Goal: Check status: Check status

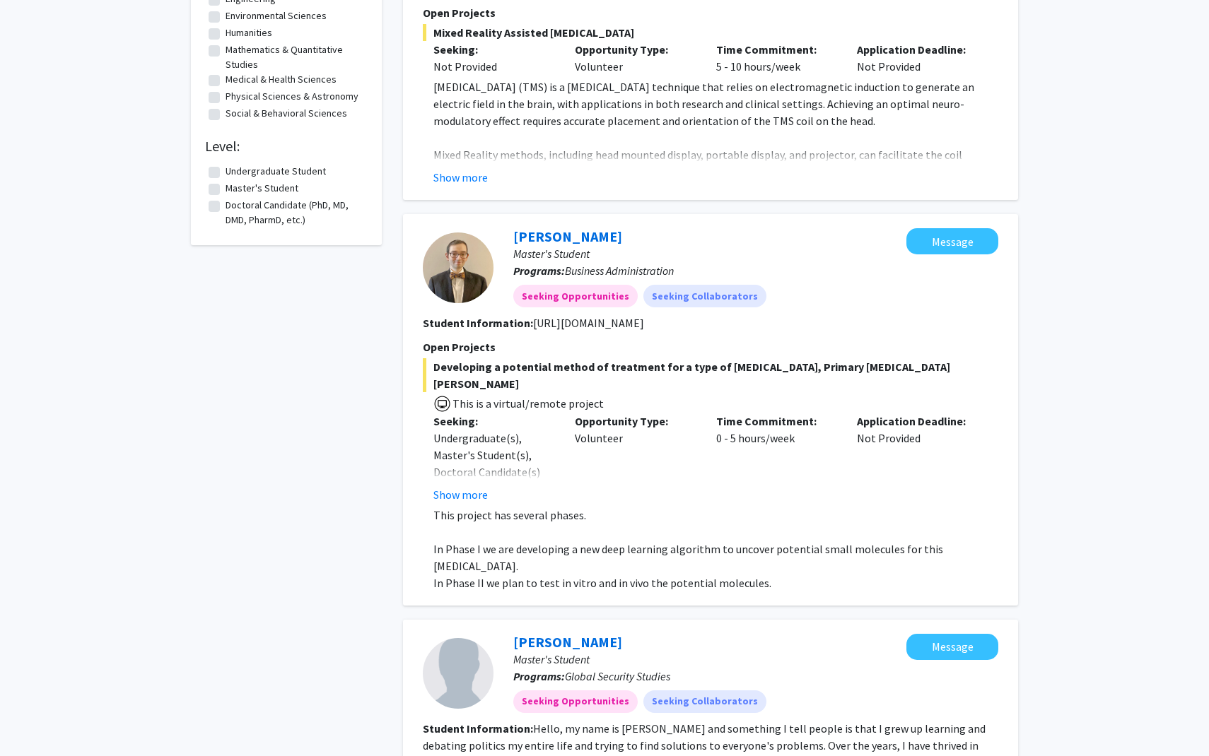
scroll to position [388, 0]
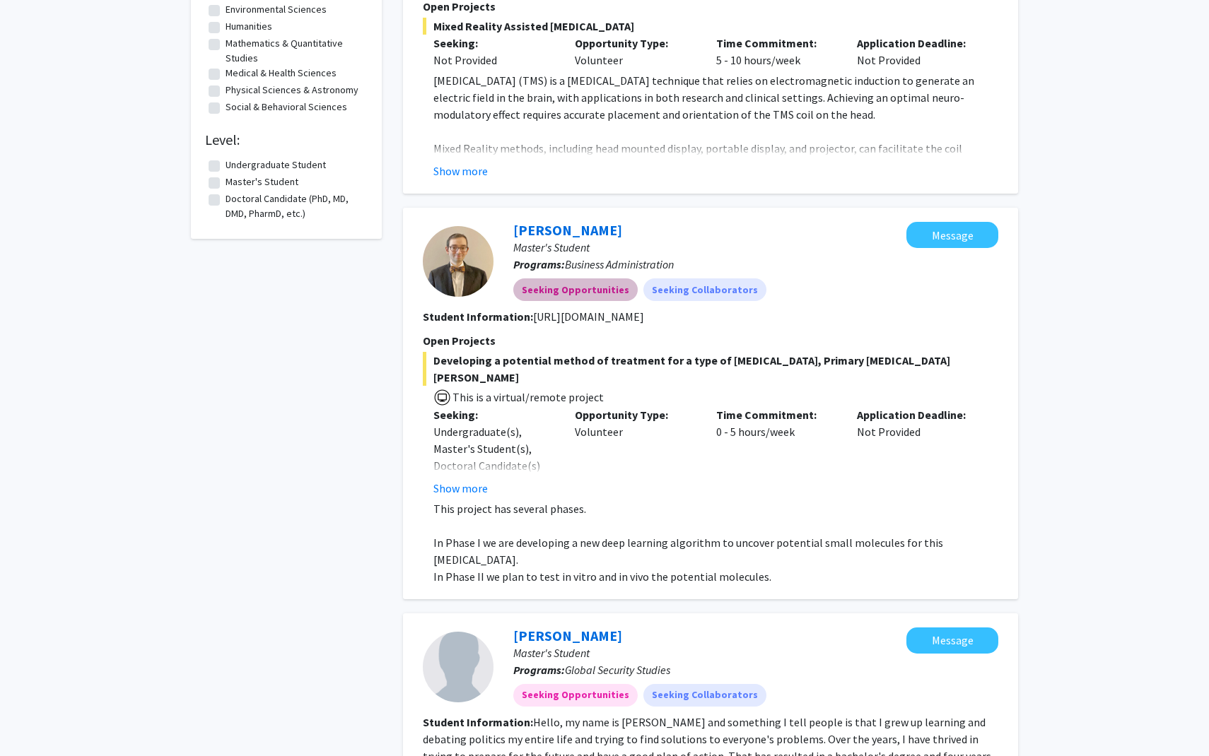
click at [561, 300] on mat-chip "Seeking Opportunities" at bounding box center [575, 290] width 124 height 23
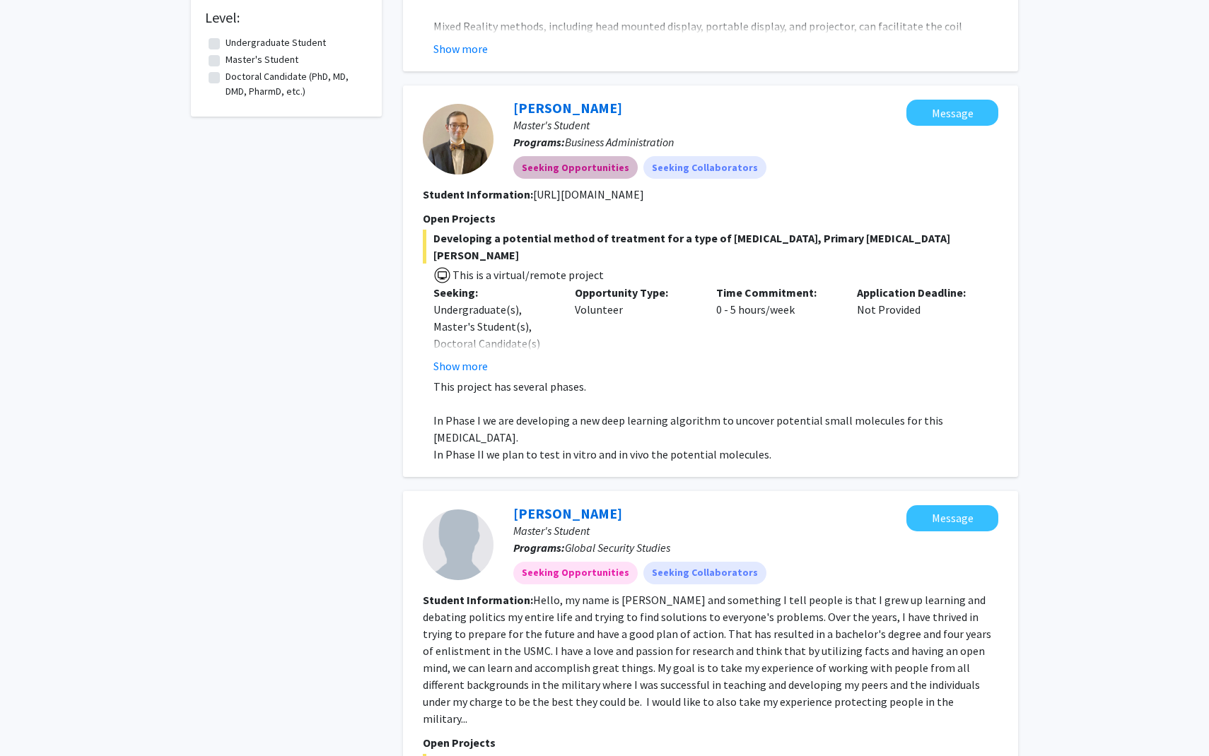
scroll to position [513, 0]
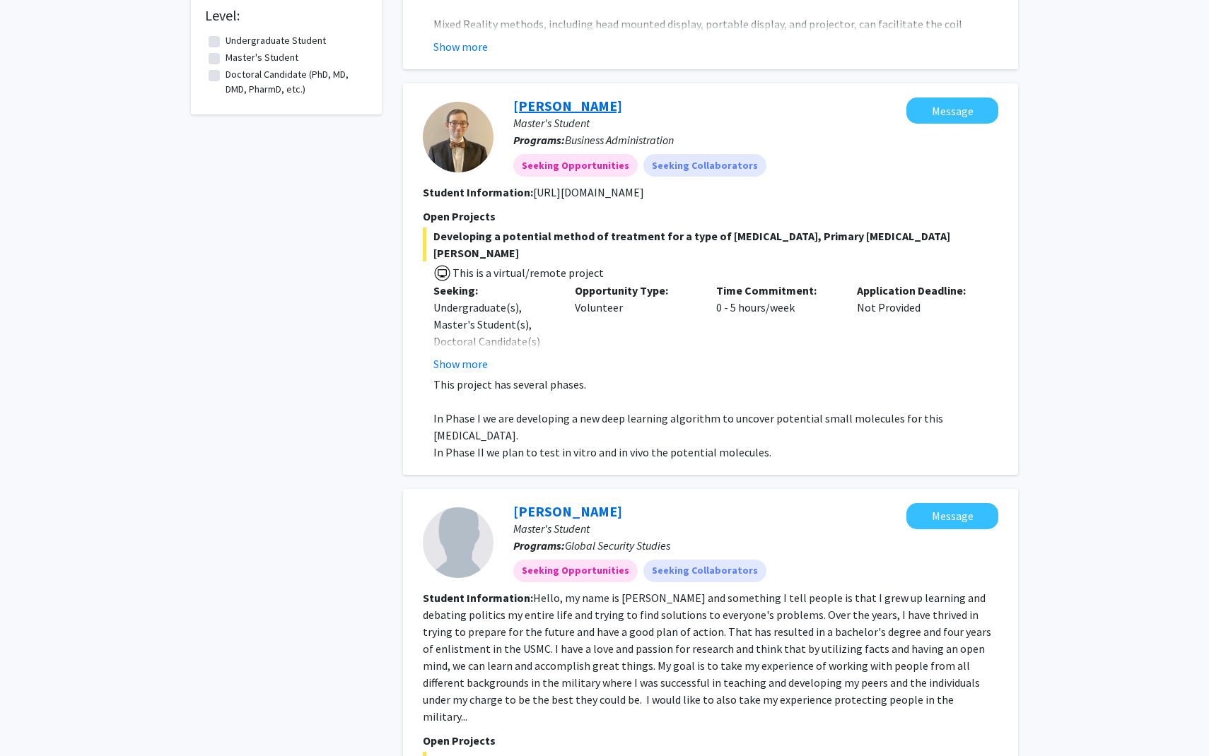
click at [566, 107] on link "[PERSON_NAME]" at bounding box center [567, 106] width 109 height 18
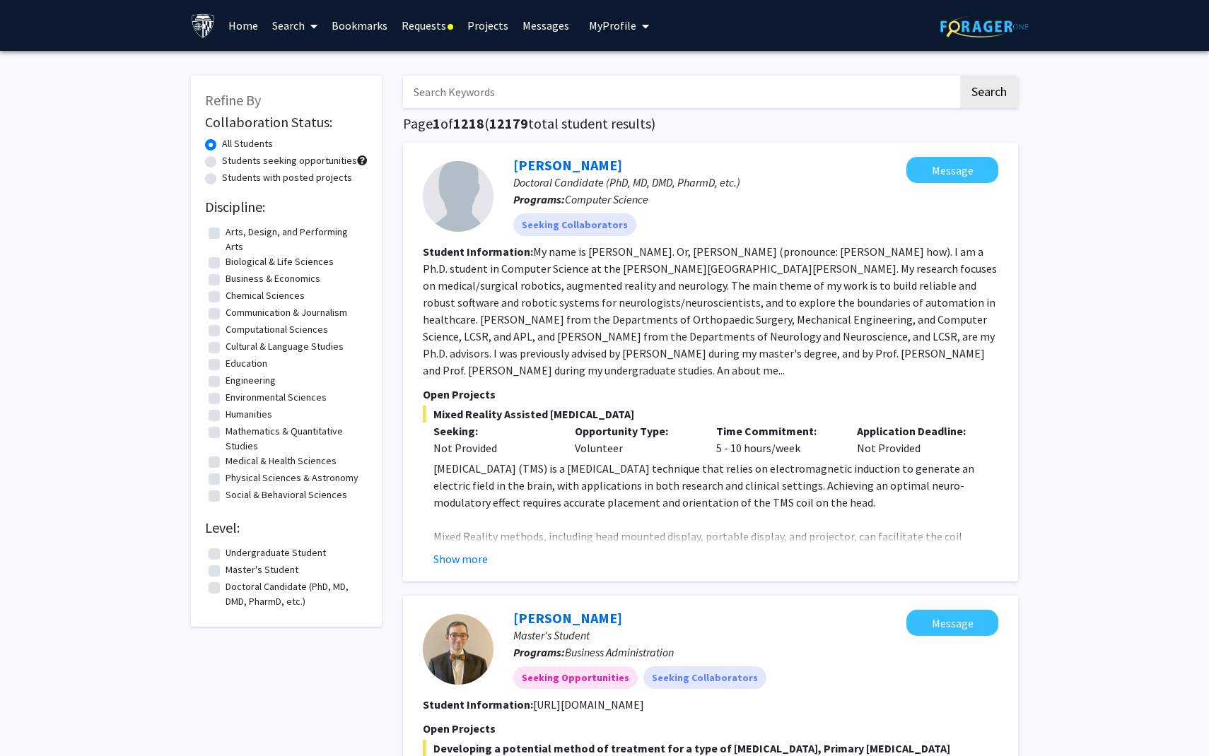
click at [430, 26] on link "Requests" at bounding box center [427, 25] width 66 height 49
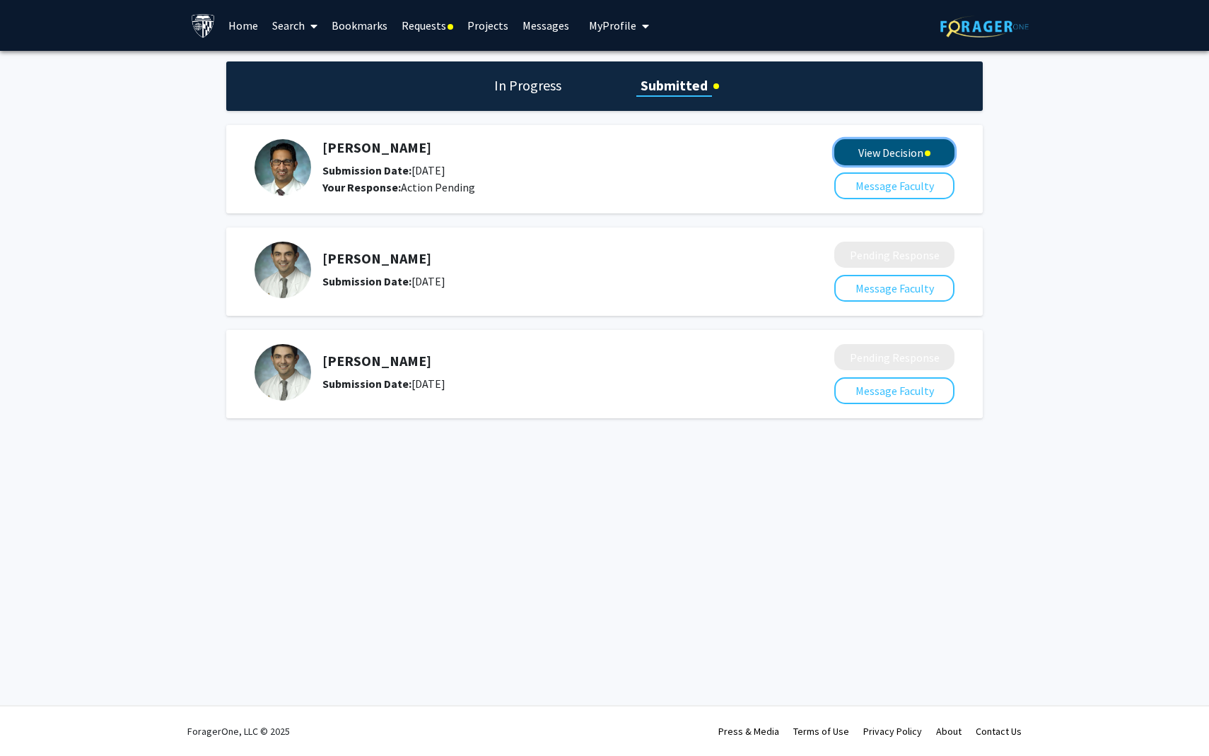
click at [905, 156] on button "View Decision" at bounding box center [894, 152] width 120 height 26
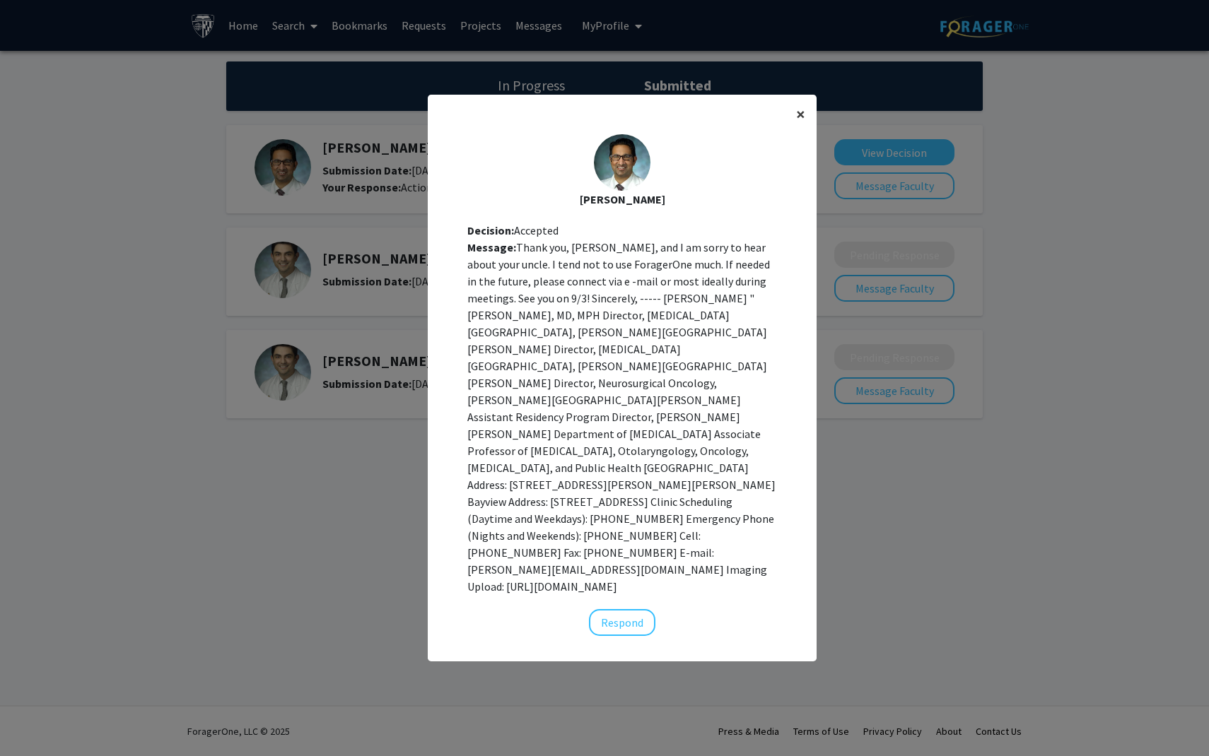
click at [791, 134] on button "×" at bounding box center [801, 115] width 32 height 40
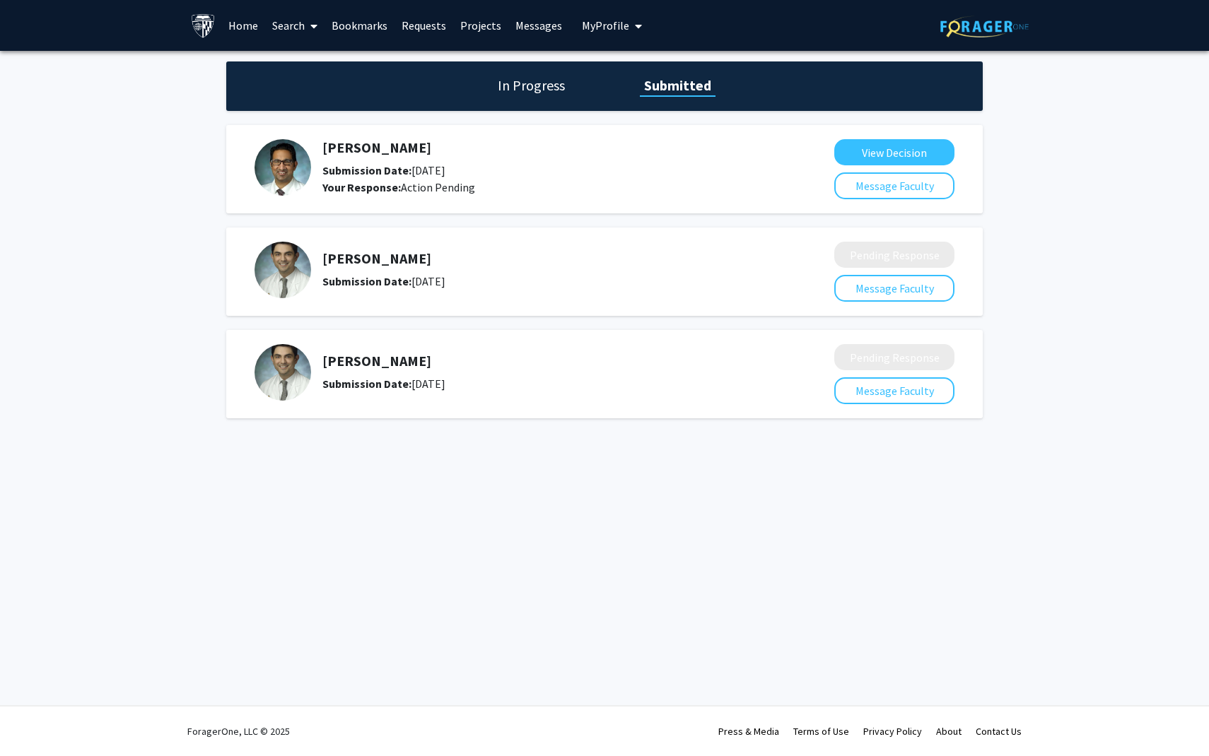
click at [539, 103] on div "In Progress Submitted" at bounding box center [604, 86] width 756 height 49
click at [539, 94] on h1 "In Progress" at bounding box center [531, 86] width 76 height 20
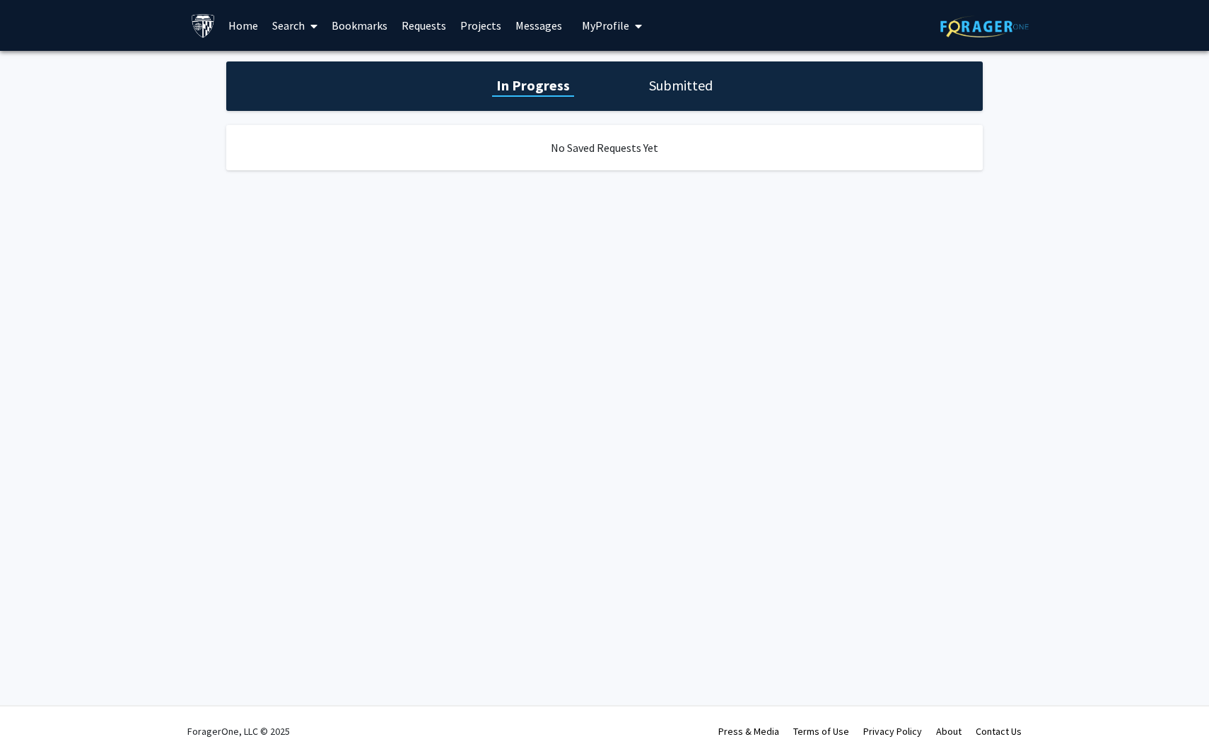
click at [603, 32] on span "My Profile" at bounding box center [605, 25] width 47 height 14
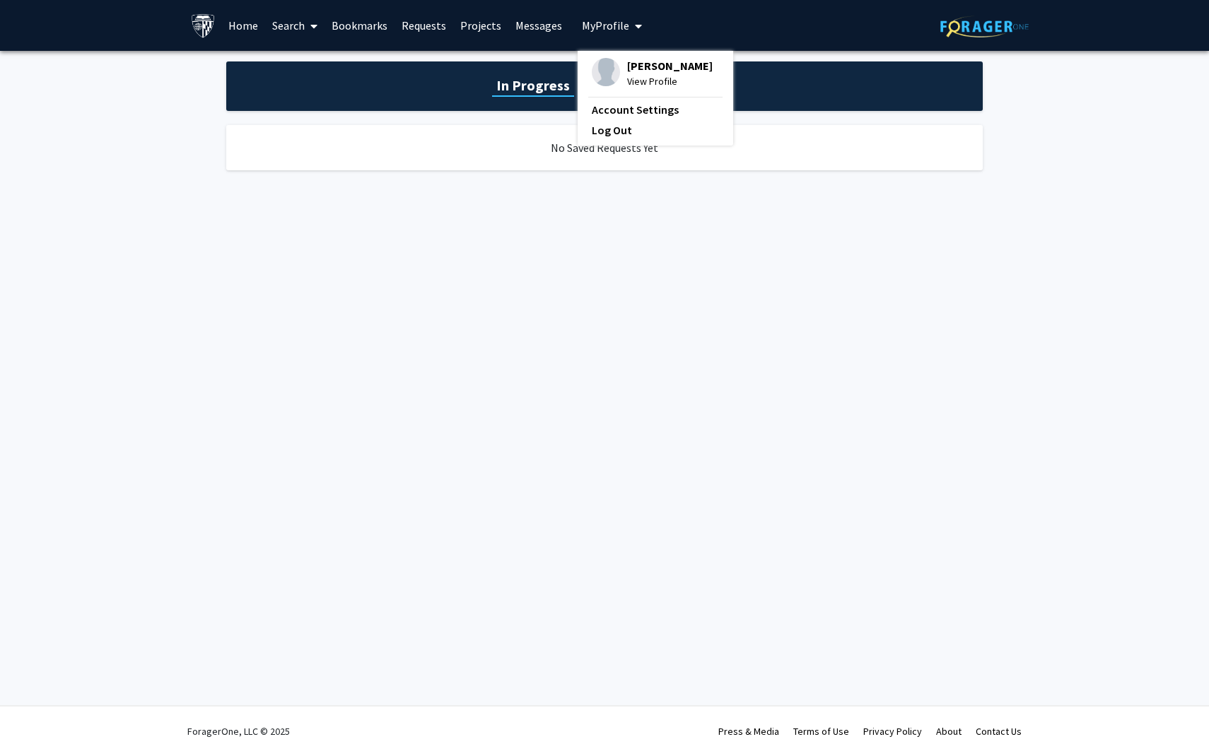
click at [603, 32] on span "My Profile" at bounding box center [605, 25] width 47 height 14
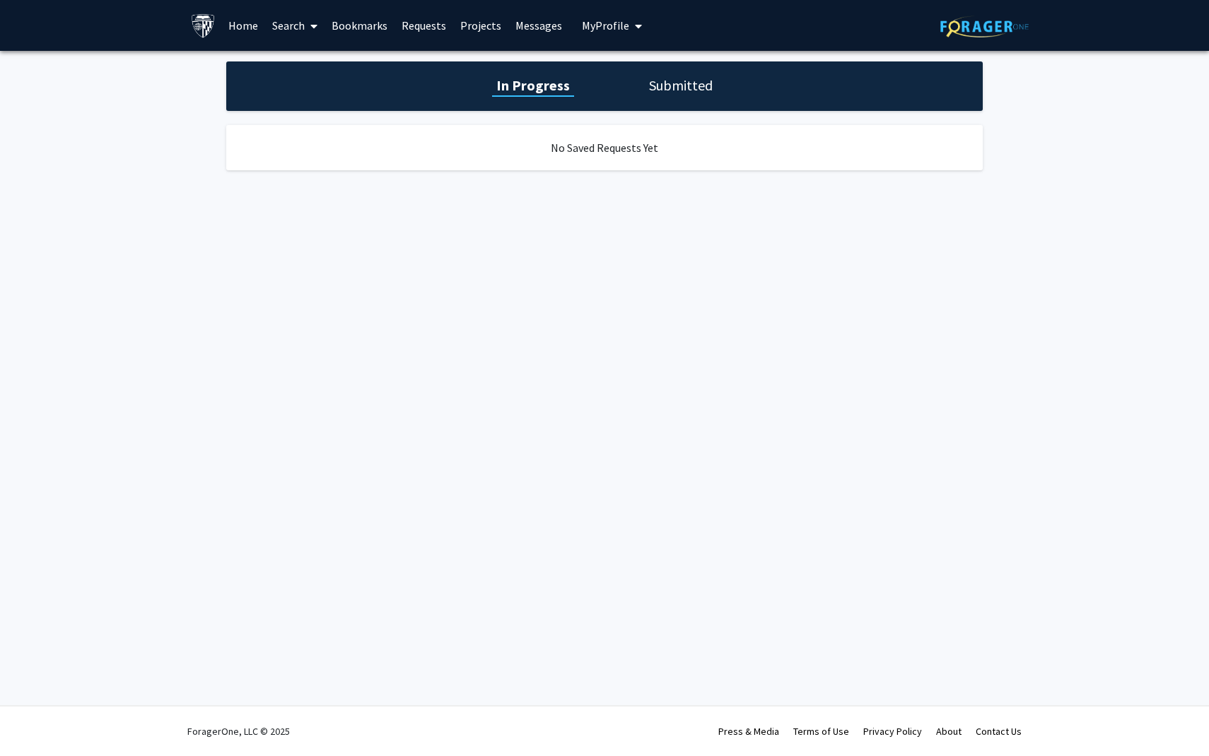
click at [228, 9] on link "Home" at bounding box center [243, 25] width 44 height 49
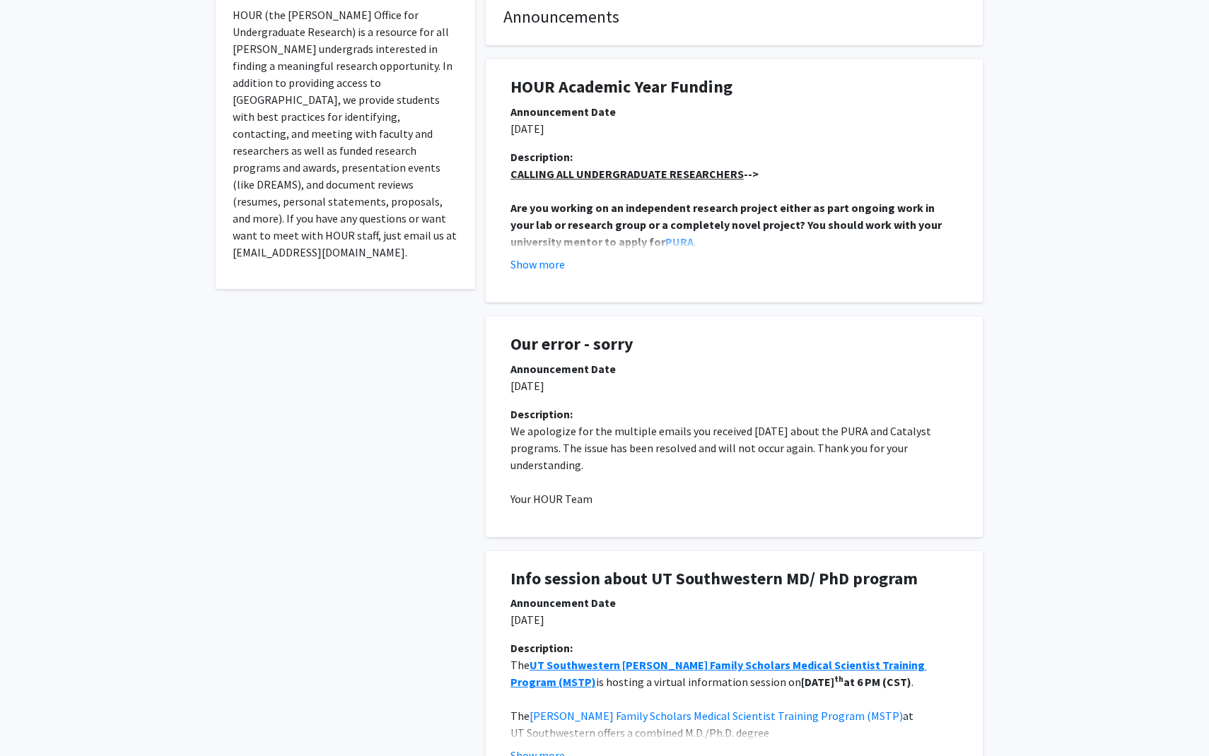
scroll to position [290, 0]
click at [549, 267] on button "Show more" at bounding box center [537, 265] width 54 height 17
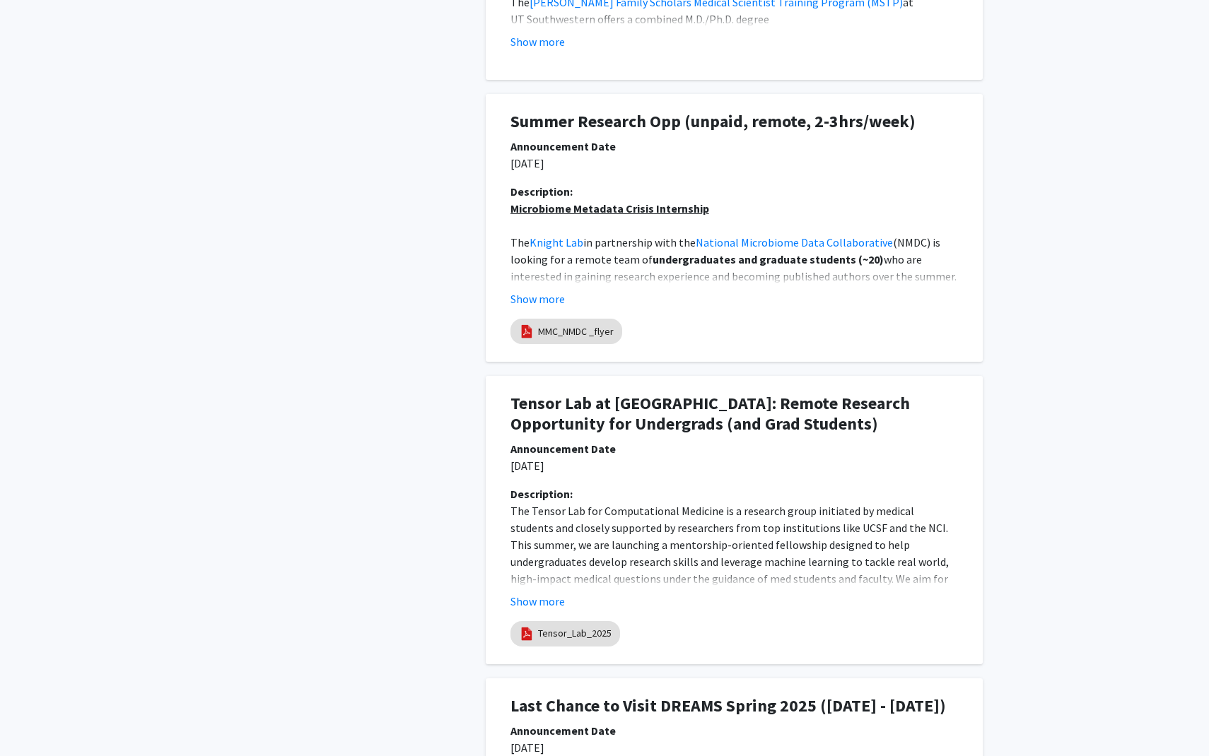
scroll to position [1532, 0]
